Goal: Task Accomplishment & Management: Manage account settings

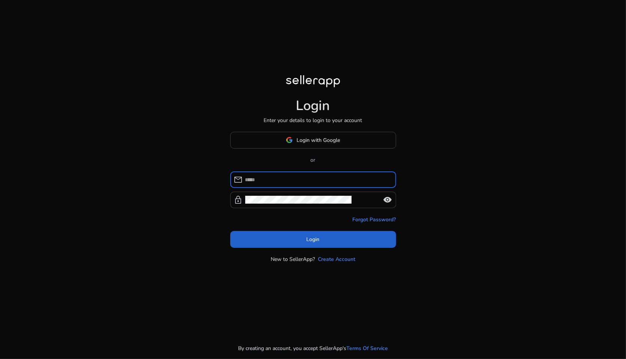
type input "**********"
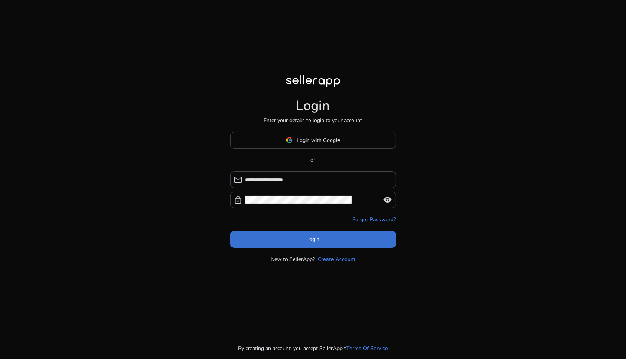
click at [341, 242] on span at bounding box center [313, 239] width 166 height 18
